Goal: Task Accomplishment & Management: Use online tool/utility

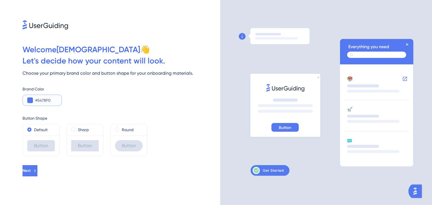
click at [48, 103] on input "#5478F0" at bounding box center [46, 100] width 22 height 7
click at [29, 102] on button at bounding box center [30, 101] width 6 height 6
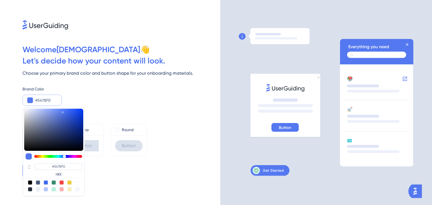
click at [62, 181] on div at bounding box center [61, 182] width 4 height 4
type input "#f84343"
type input "#F84343"
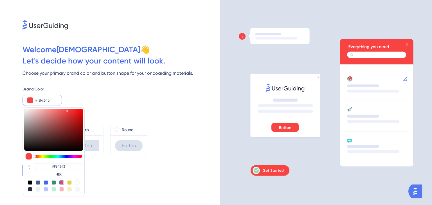
click at [153, 115] on div "Button Shape Default Button Sharp Button Round Button" at bounding box center [121, 131] width 198 height 50
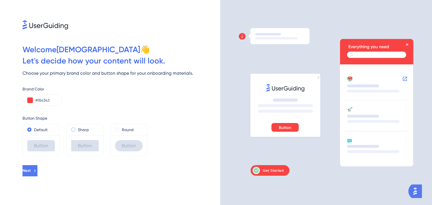
click at [80, 129] on label "Sharp" at bounding box center [83, 129] width 11 height 7
click at [120, 131] on div "Round" at bounding box center [129, 129] width 28 height 7
click at [50, 133] on div "Default" at bounding box center [41, 129] width 28 height 7
click at [37, 171] on button "Next" at bounding box center [29, 170] width 15 height 11
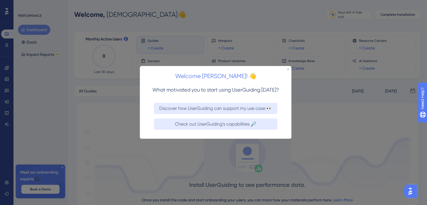
click at [329, 131] on div at bounding box center [213, 102] width 427 height 205
click at [288, 69] on icon "Close Preview" at bounding box center [288, 69] width 2 height 2
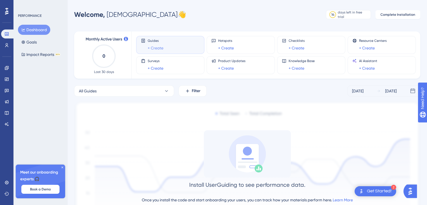
click at [160, 48] on link "+ Create" at bounding box center [156, 48] width 16 height 7
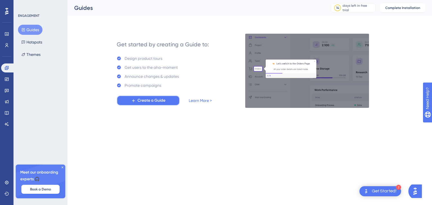
click at [141, 101] on span "Create a Guide" at bounding box center [151, 100] width 28 height 7
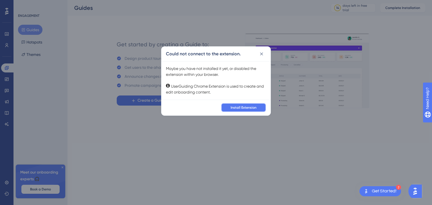
click at [227, 105] on button "Install Extension" at bounding box center [243, 107] width 45 height 9
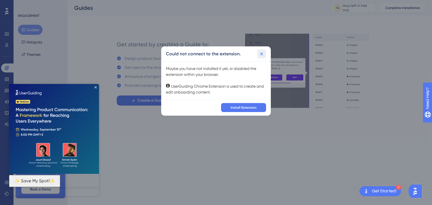
click at [261, 53] on icon at bounding box center [262, 54] width 6 height 6
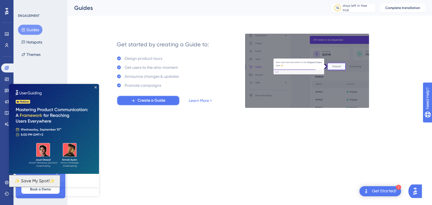
click at [159, 100] on span "Create a Guide" at bounding box center [151, 100] width 28 height 7
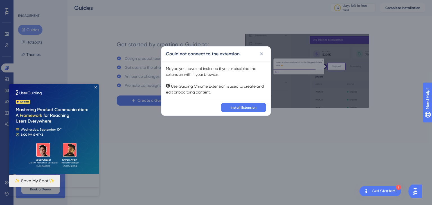
click at [94, 89] on img at bounding box center [54, 129] width 90 height 90
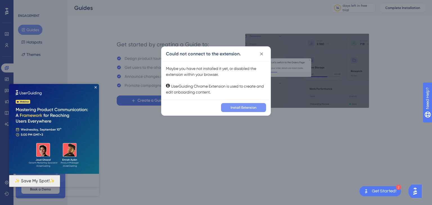
click at [253, 104] on button "Install Extension" at bounding box center [243, 107] width 45 height 9
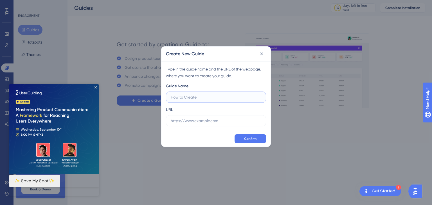
click at [193, 95] on input "text" at bounding box center [216, 97] width 90 height 6
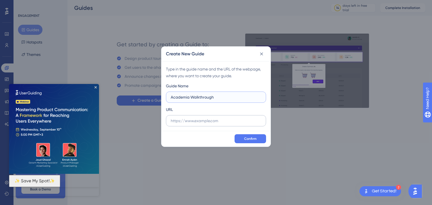
type input "Academia Walkthrough"
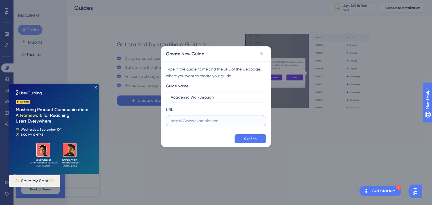
click at [239, 119] on input "text" at bounding box center [216, 121] width 90 height 6
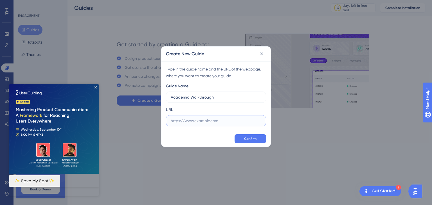
paste input "Here is a detailed script template for creating a product walkthrough guide for…"
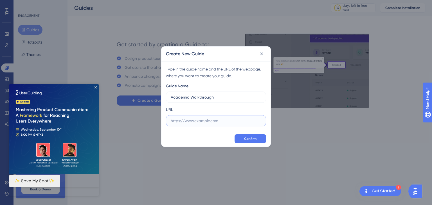
type input "Here is a detailed script template for creating a product walkthrough guide for…"
